Goal: Task Accomplishment & Management: Use online tool/utility

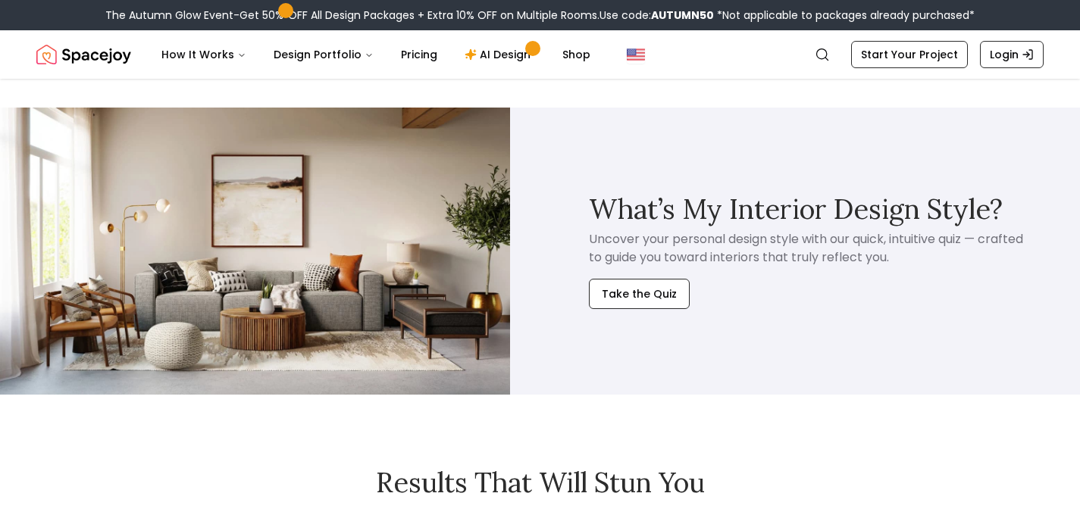
scroll to position [5725, 0]
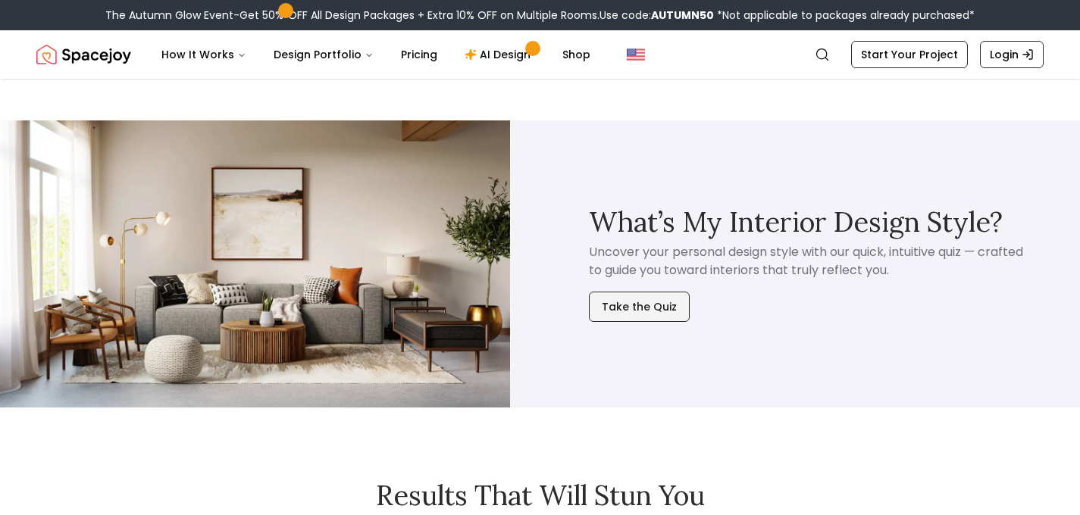
click at [638, 308] on button "Take the Quiz" at bounding box center [639, 307] width 101 height 30
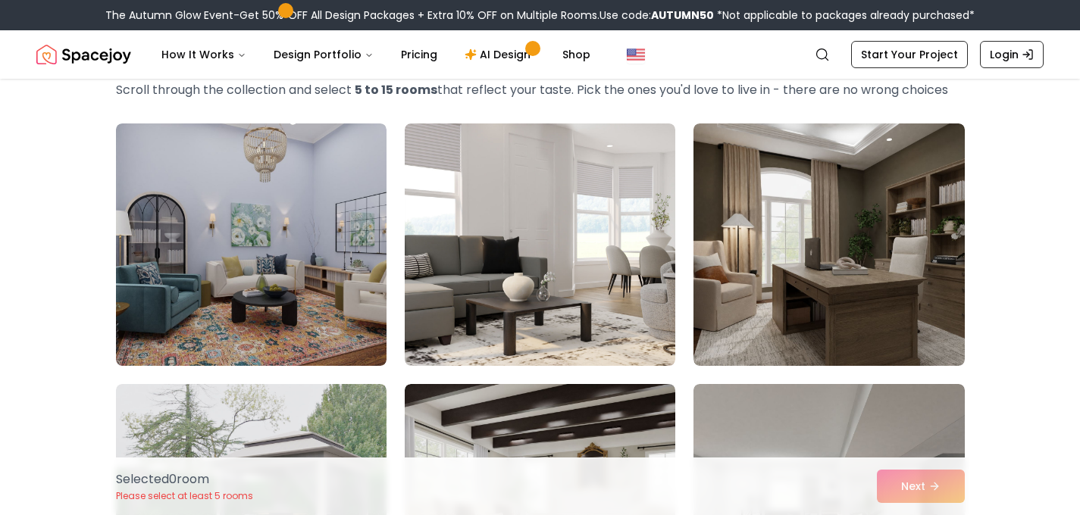
scroll to position [84, 0]
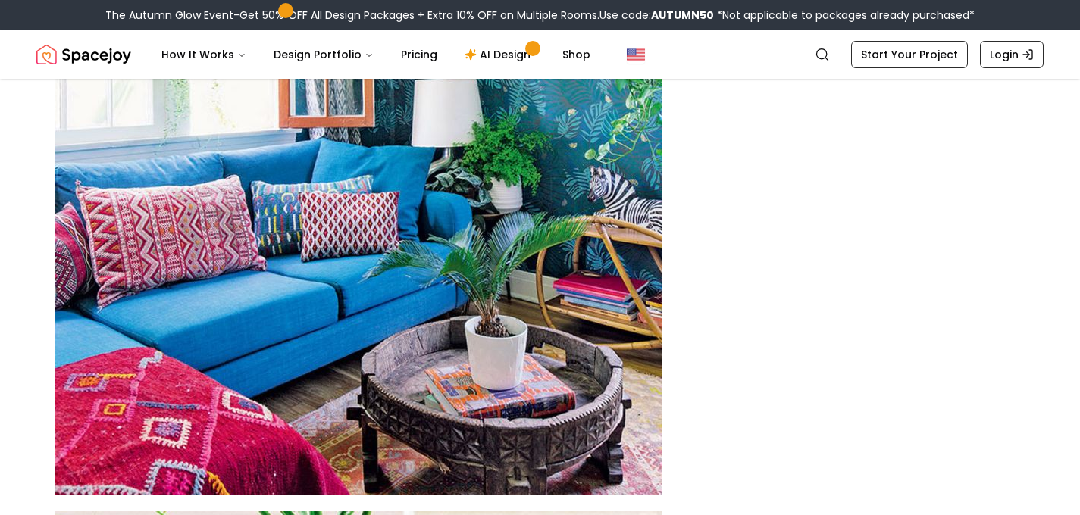
scroll to position [1718, 0]
